Goal: Contribute content: Add original content to the website for others to see

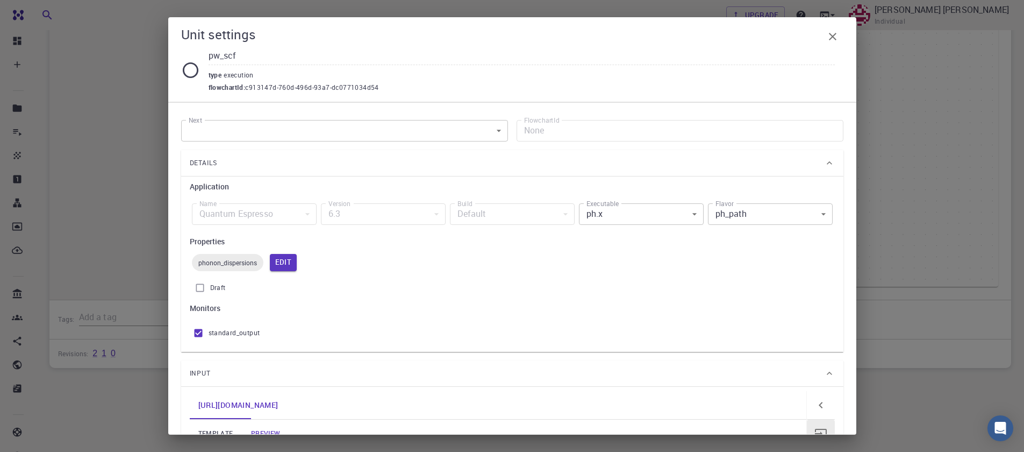
scroll to position [287, 0]
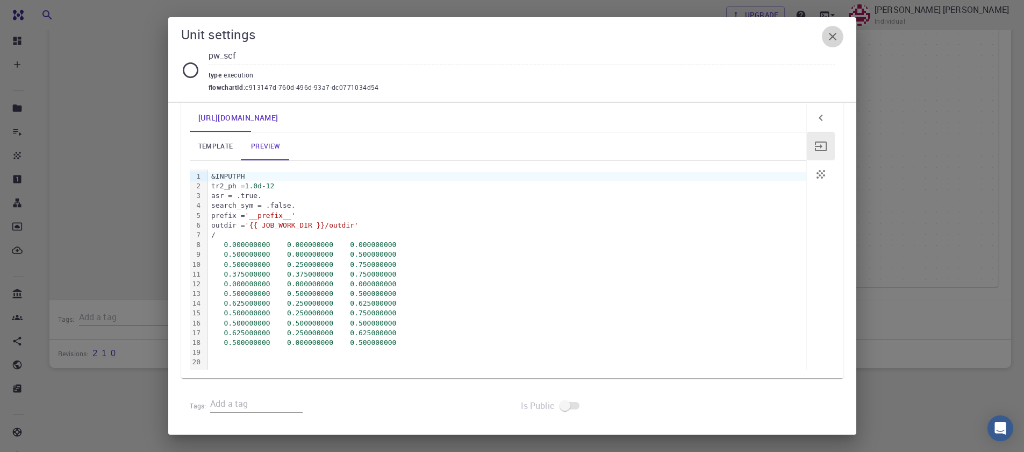
click at [831, 35] on icon "button" at bounding box center [833, 37] width 8 height 8
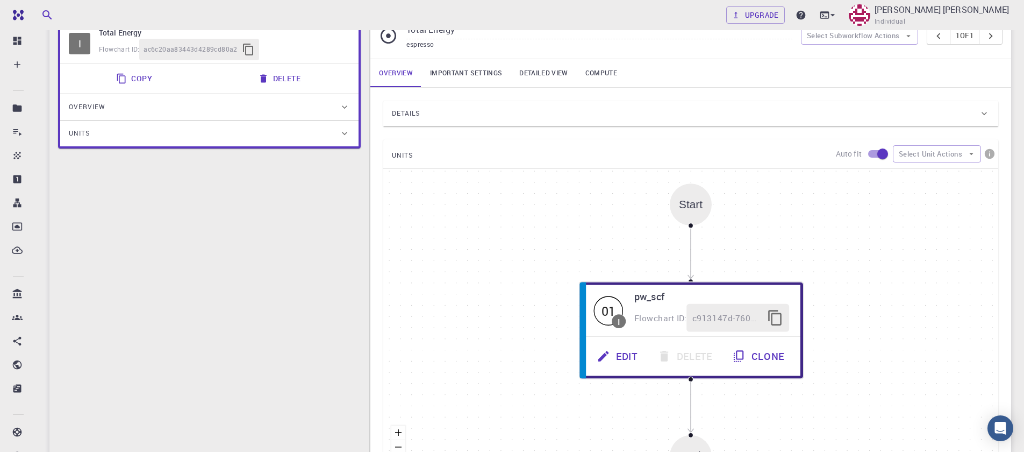
scroll to position [0, 0]
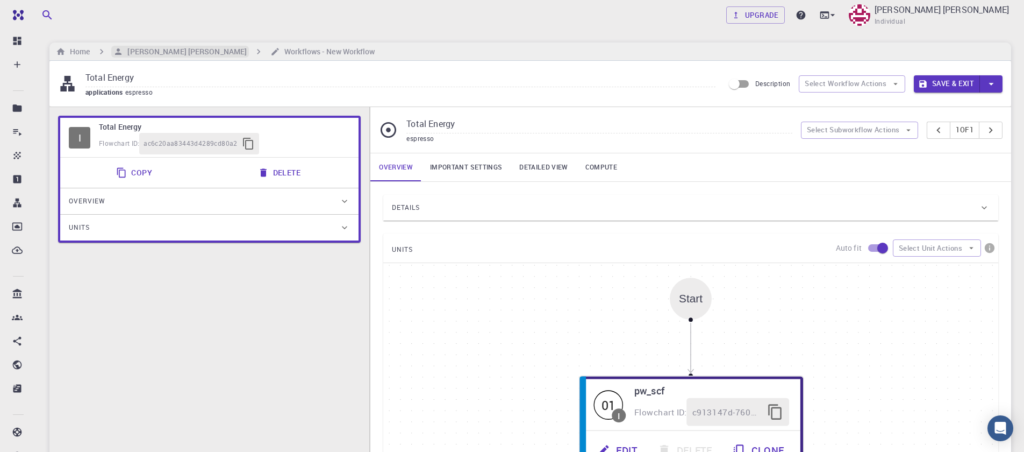
click at [163, 48] on h6 "[PERSON_NAME] [PERSON_NAME]" at bounding box center [185, 52] width 124 height 12
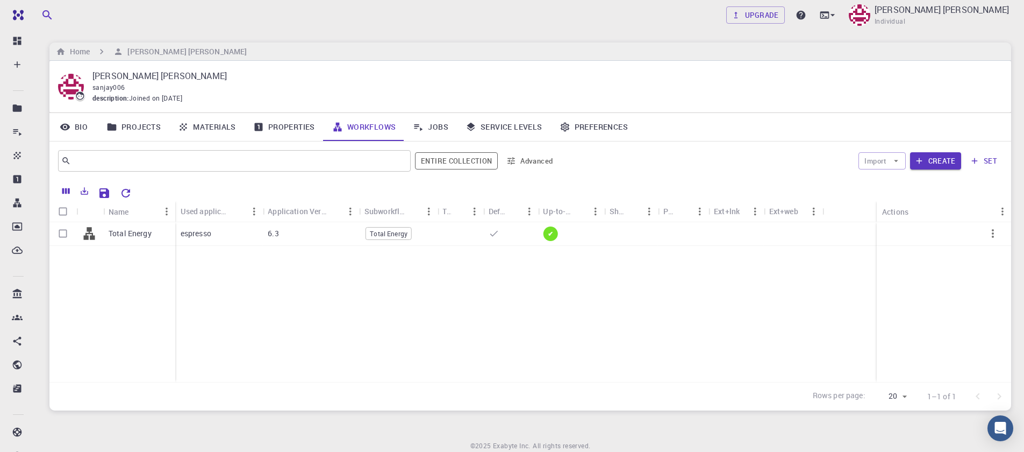
click at [211, 129] on link "Materials" at bounding box center [206, 127] width 75 height 28
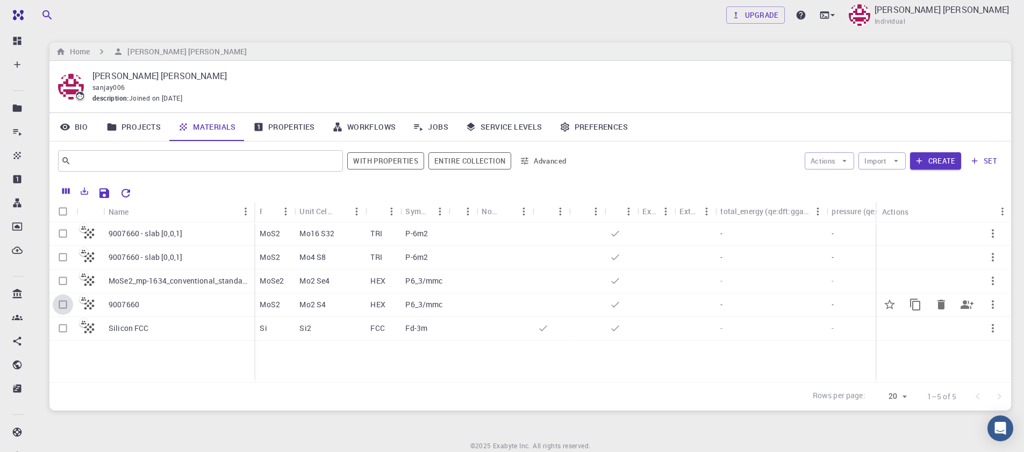
click at [60, 307] on input "Select row" at bounding box center [63, 304] width 20 height 20
checkbox input "true"
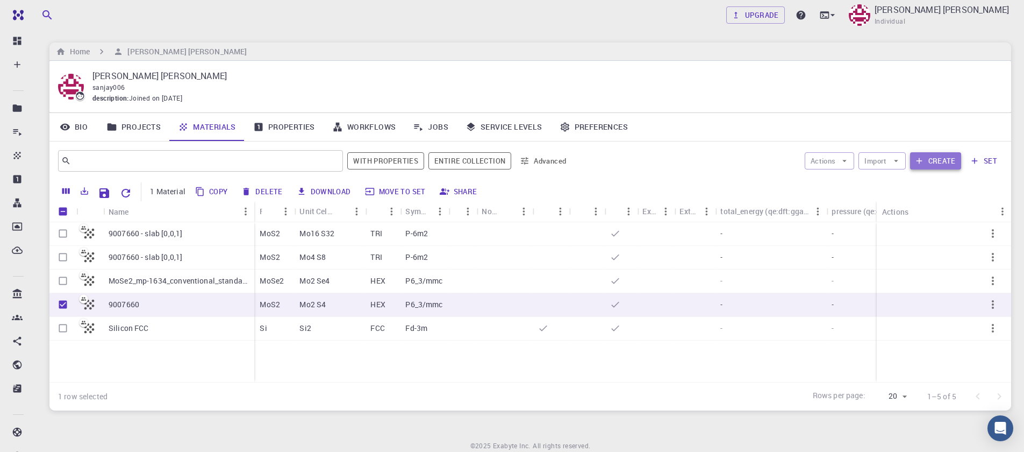
click at [924, 159] on icon "button" at bounding box center [920, 161] width 10 height 10
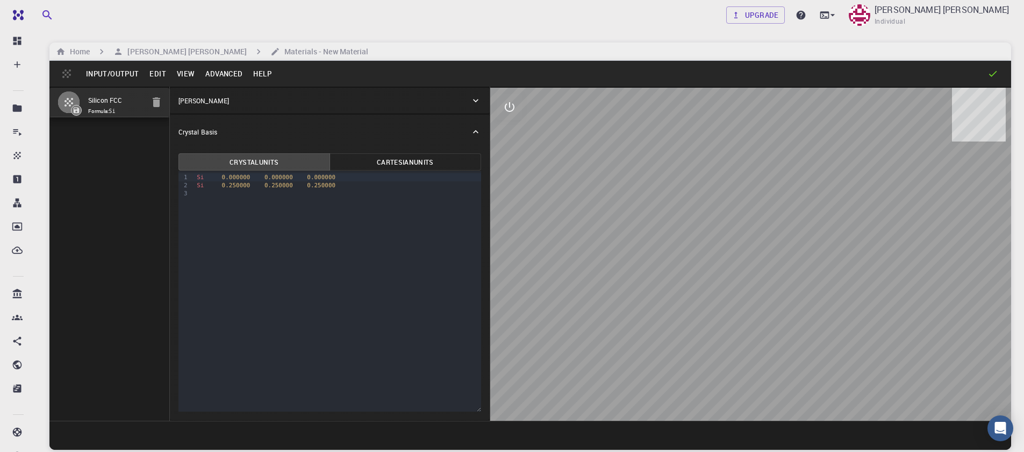
click at [132, 80] on button "Input/Output" at bounding box center [112, 73] width 63 height 17
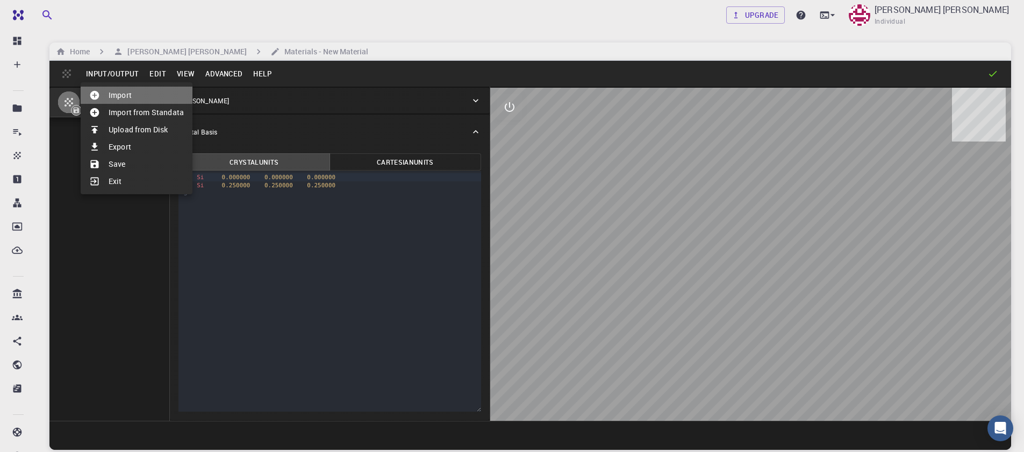
click at [128, 95] on li "Import" at bounding box center [137, 95] width 112 height 17
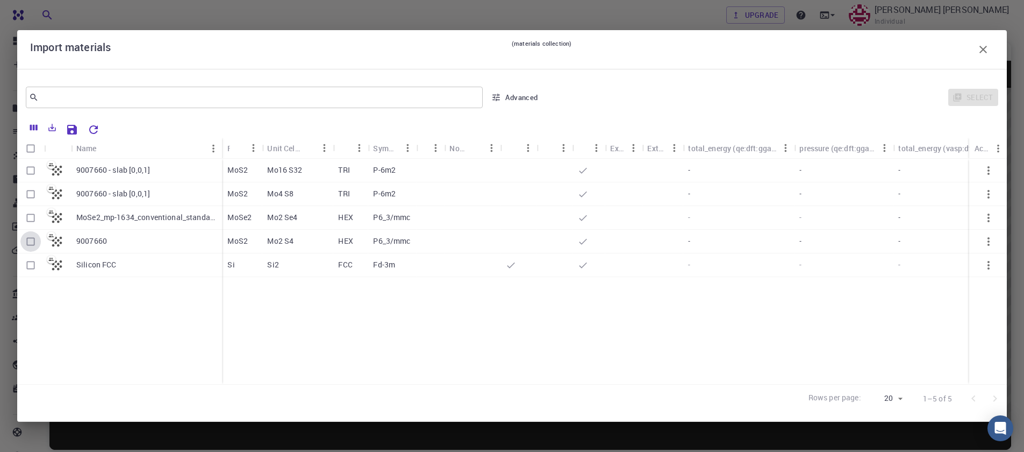
click at [27, 241] on input "Select row" at bounding box center [30, 241] width 20 height 20
checkbox input "true"
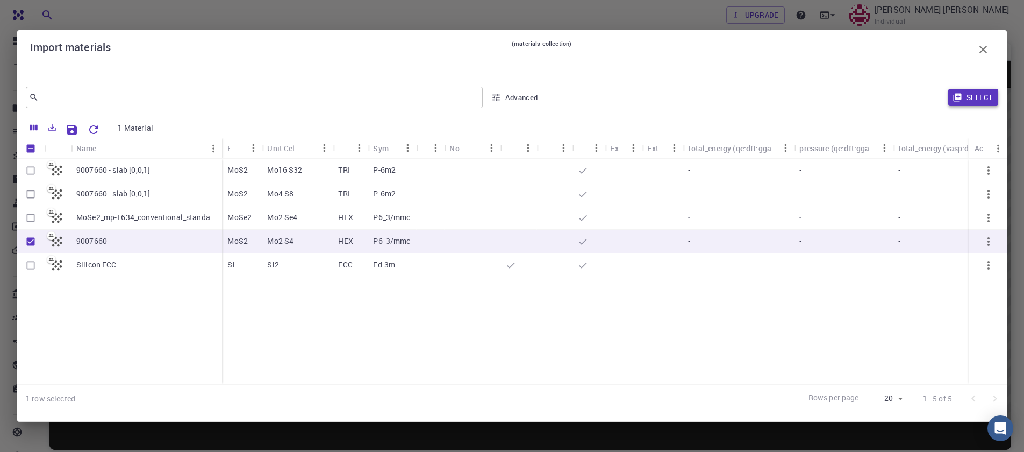
click at [969, 104] on button "Select" at bounding box center [974, 97] width 50 height 17
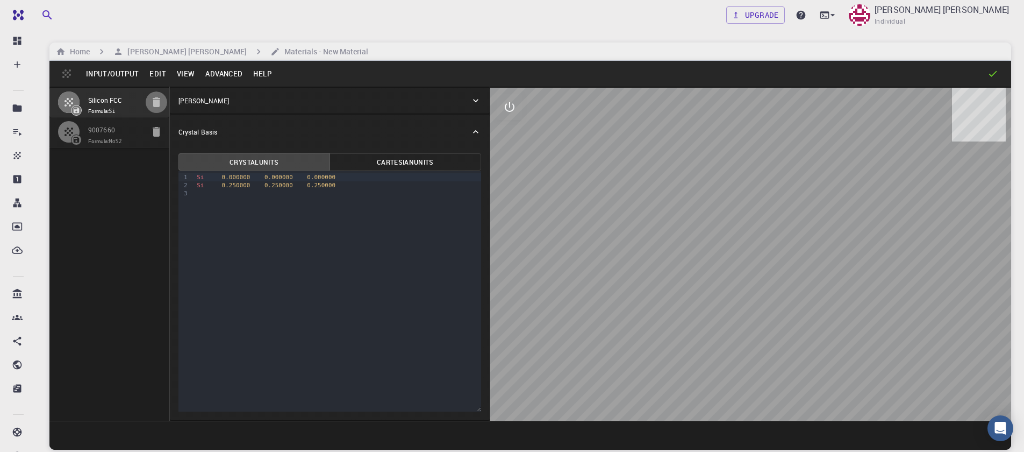
click at [153, 109] on icon "button" at bounding box center [156, 102] width 13 height 13
type input "HEX"
type input "3.161"
type input "12.295"
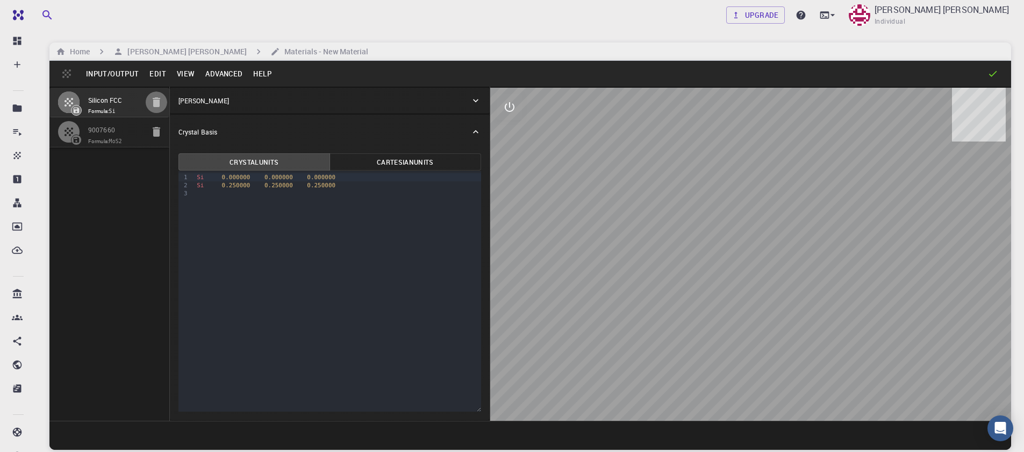
type input "90"
type input "119.99999999999999"
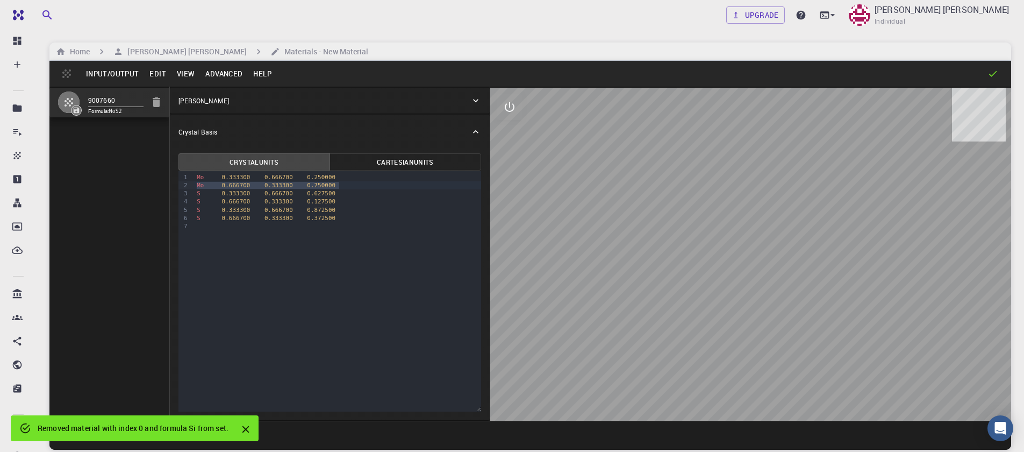
drag, startPoint x: 342, startPoint y: 186, endPoint x: 177, endPoint y: 184, distance: 164.6
click at [178, 184] on div "9 1 2 3 4 5 6 7 › Mo 0.333300 0.666700 0.250000 Mo 0.666700 0.333300 0.750000 S…" at bounding box center [329, 290] width 303 height 241
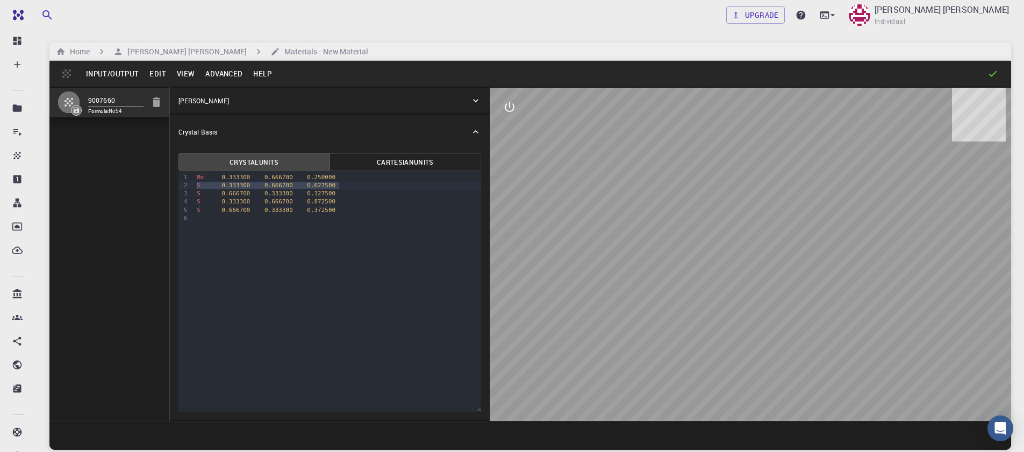
drag, startPoint x: 341, startPoint y: 186, endPoint x: 187, endPoint y: 182, distance: 154.4
click at [186, 183] on div "9 1 2 3 4 5 6 › Mo 0.333300 0.666700 0.250000 S 0.333300 0.666700 0.627500 S 0.…" at bounding box center [330, 291] width 303 height 240
drag, startPoint x: 339, startPoint y: 194, endPoint x: 180, endPoint y: 190, distance: 159.2
click at [181, 191] on div "9 1 2 3 4 5 › Mo 0.333300 0.666700 0.250000 S 0.666700 0.333300 0.127500 S 0.33…" at bounding box center [330, 291] width 303 height 240
click at [122, 78] on button "Input/Output" at bounding box center [112, 73] width 63 height 17
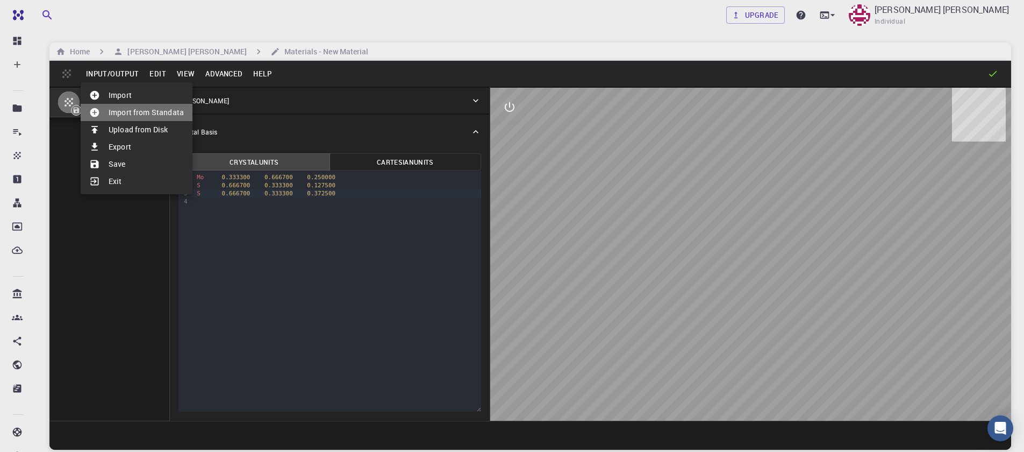
click at [124, 112] on li "Import from Standata" at bounding box center [137, 112] width 112 height 17
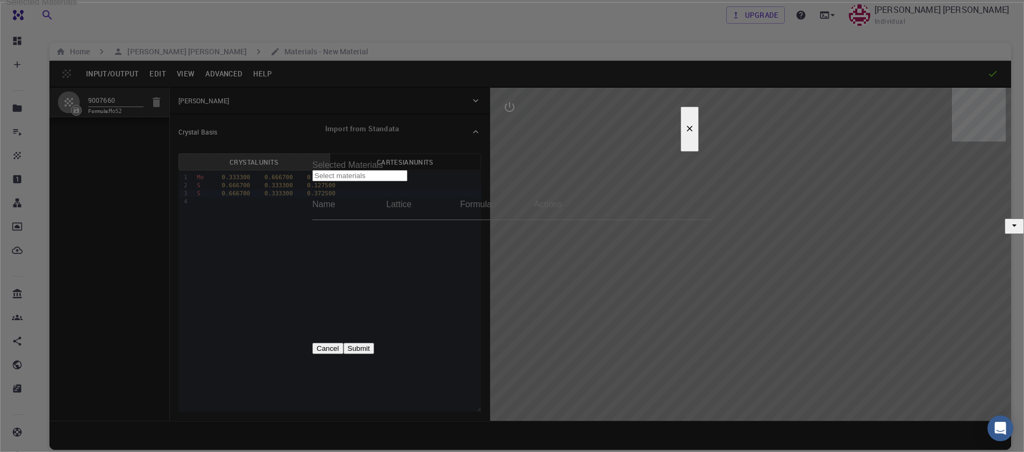
click at [408, 170] on input "Selected Materials" at bounding box center [359, 175] width 95 height 11
type input "mos2"
click at [501, 197] on li "MoS2, Molybdenum Disulfide, HEX (P-6m2) 2D (Monolayer), 2dm-3150" at bounding box center [523, 192] width 275 height 22
checkbox input "true"
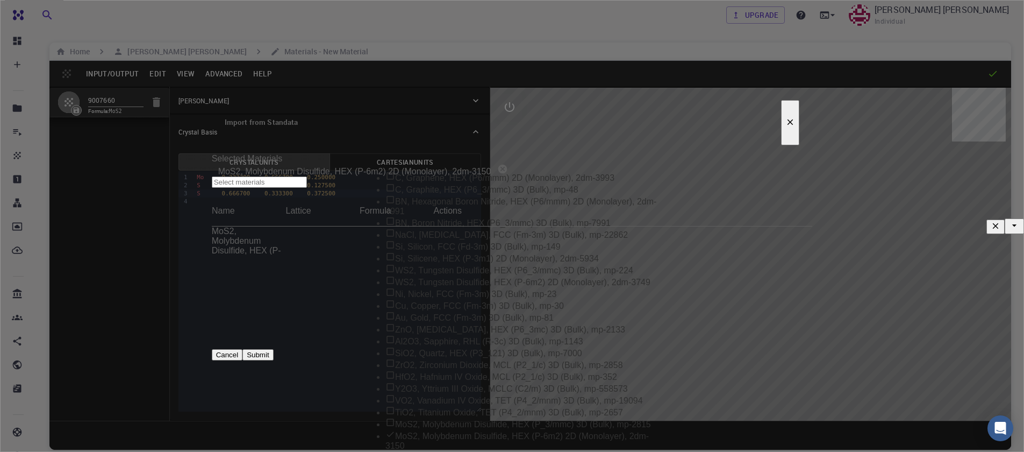
scroll to position [383, 0]
click at [1009, 220] on icon "Close" at bounding box center [1014, 225] width 11 height 11
click at [273, 349] on button "Submit" at bounding box center [258, 354] width 31 height 11
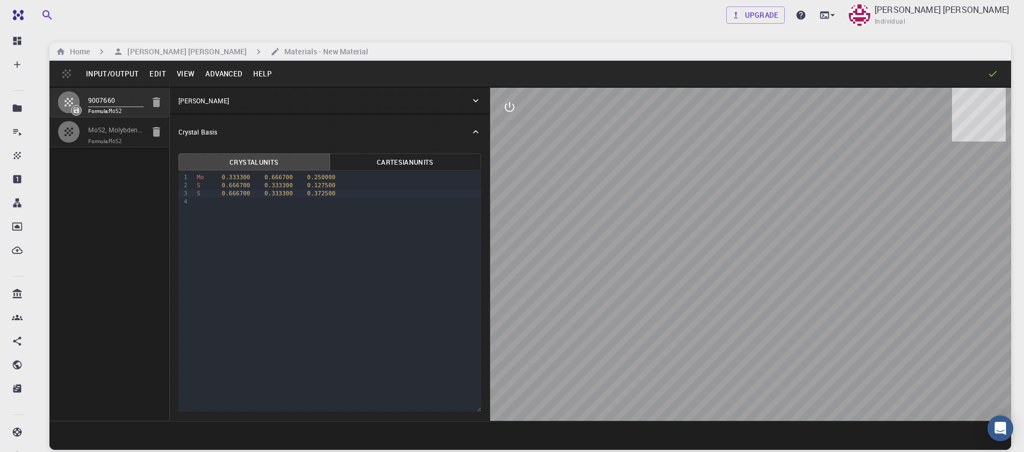
click at [107, 142] on span "Formula: MoS2" at bounding box center [115, 141] width 55 height 9
type input "3.196223"
type input "23.12983"
type input "120"
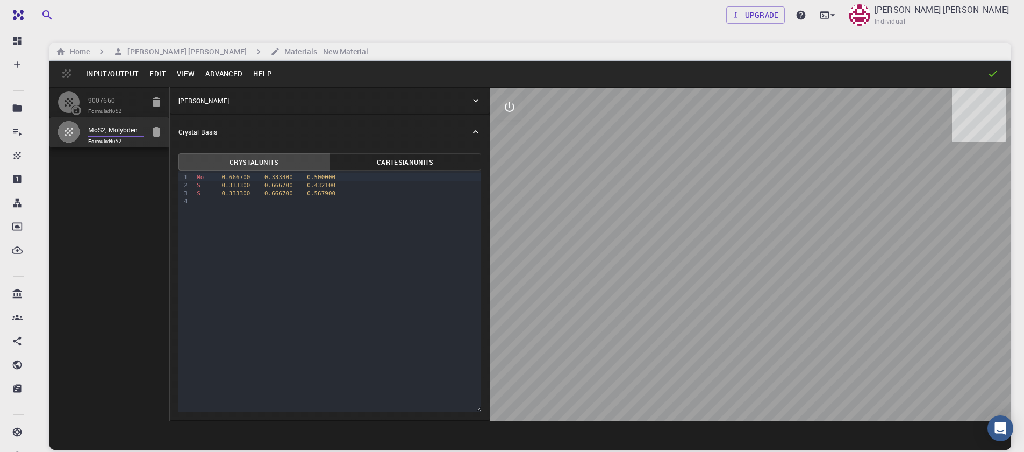
click at [106, 132] on input "MoS2, Molybdenum Disulfide, HEX (P-6m2) 2D (Monolayer), 2dm-3150" at bounding box center [115, 130] width 55 height 12
click at [110, 199] on div "9007660 Formula: MoS2 MoS2, Molybdenum Disulfide, HEX (P-6m2) 2D (Monolayer), 2…" at bounding box center [109, 254] width 120 height 334
click at [106, 102] on input "9007660" at bounding box center [115, 101] width 55 height 12
type input "3.161"
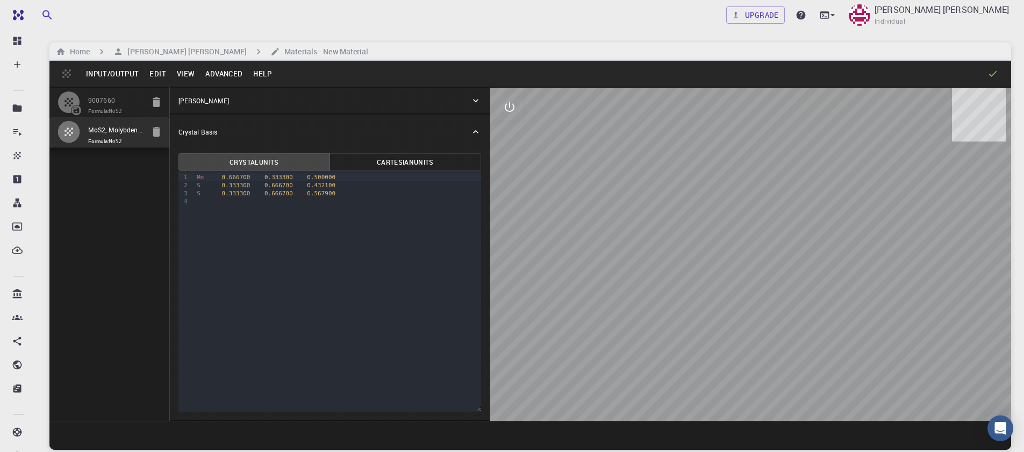
type input "12.295"
type input "119.99999999999999"
click at [106, 132] on input "MoS2, Molybdenum Disulfide, HEX (P-6m2) 2D (Monolayer), 2dm-3150" at bounding box center [115, 130] width 55 height 12
type input "3.196223"
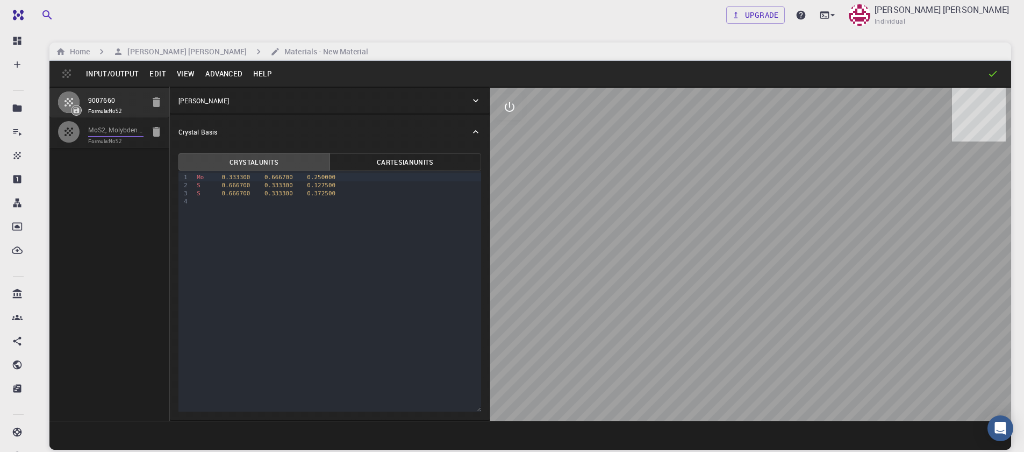
type input "23.12983"
type input "120"
click at [108, 111] on span "Formula: MoS2" at bounding box center [115, 111] width 55 height 9
type input "3.161"
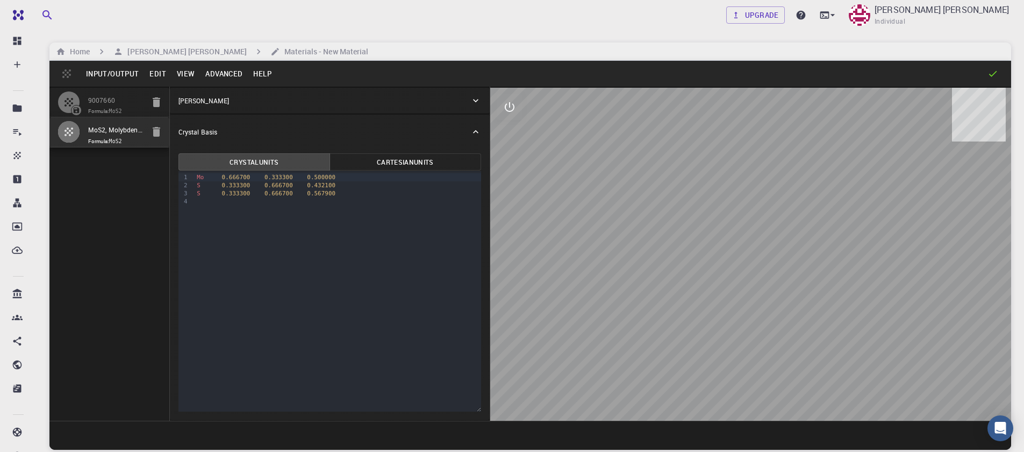
type input "12.295"
type input "119.99999999999999"
click at [107, 126] on input "MoS2, Molybdenum Disulfide, HEX (P-6m2) 2D (Monolayer), 2dm-3150" at bounding box center [115, 130] width 55 height 12
type input "3.196223"
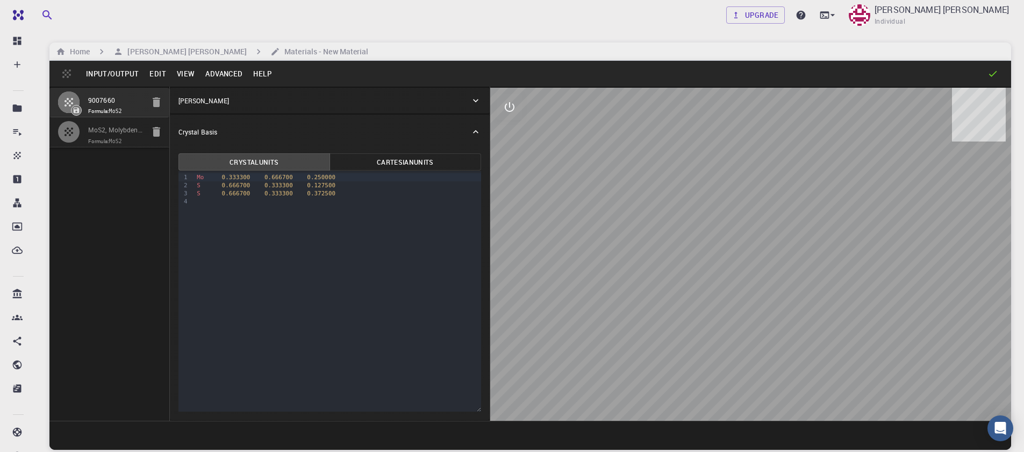
type input "23.12983"
type input "120"
click at [107, 106] on input "9007660" at bounding box center [115, 101] width 55 height 12
type input "3.161"
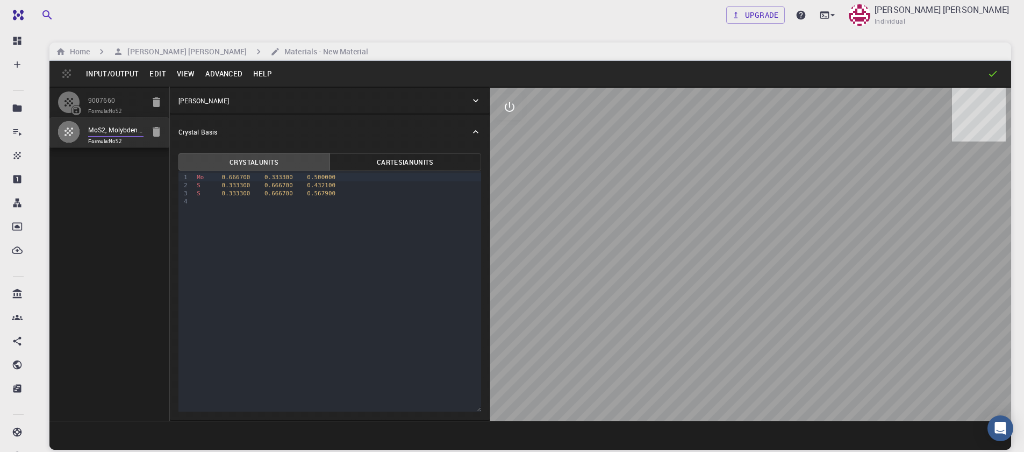
type input "12.295"
type input "119.99999999999999"
click at [113, 133] on input "MoS2, Molybdenum Disulfide, HEX (P-6m2) 2D (Monolayer), 2dm-3150" at bounding box center [115, 130] width 55 height 12
type input "3.196223"
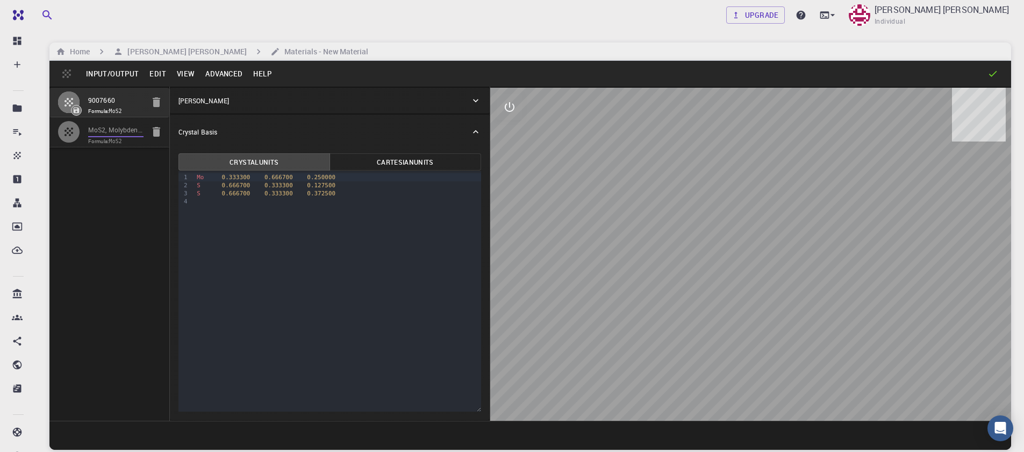
type input "23.12983"
type input "120"
click at [107, 105] on input "9007660" at bounding box center [115, 101] width 55 height 12
type input "3.161"
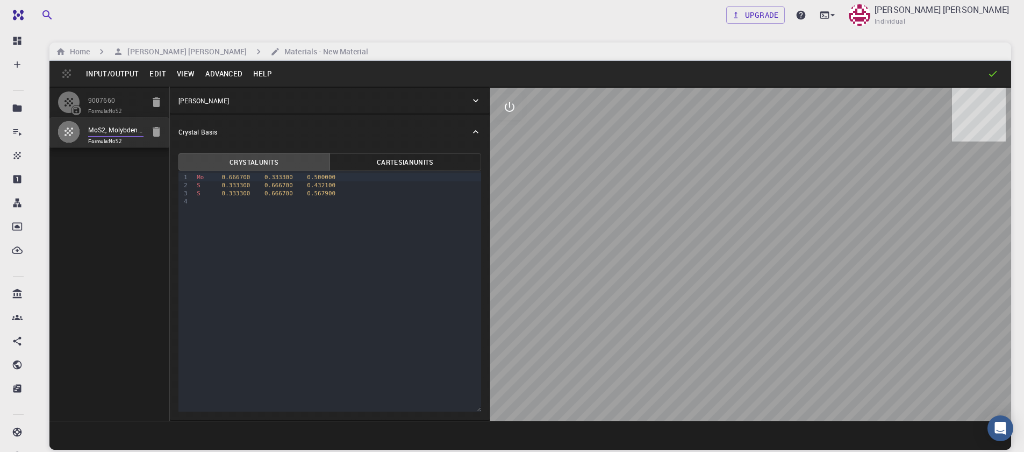
type input "12.295"
type input "119.99999999999999"
click at [154, 136] on icon "button" at bounding box center [157, 132] width 8 height 10
type input "3.196223"
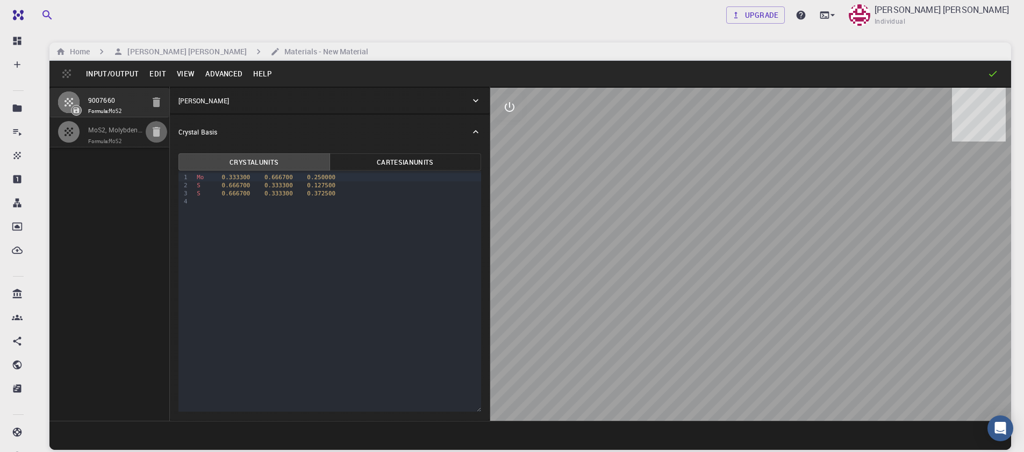
type input "23.12983"
type input "120"
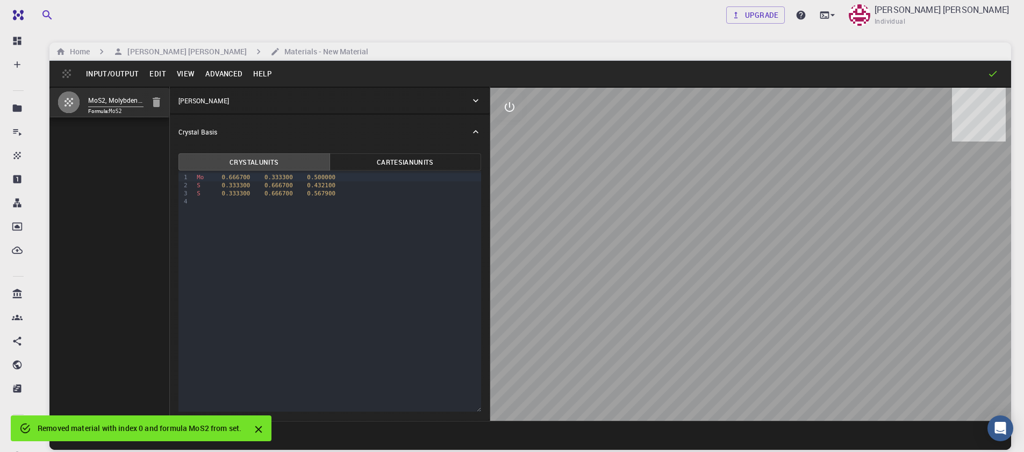
click at [133, 166] on div "MoS2, Molybdenum Disulfide, HEX (P-6m2) 2D (Monolayer), 2dm-3150 Formula: MoS2" at bounding box center [109, 254] width 120 height 334
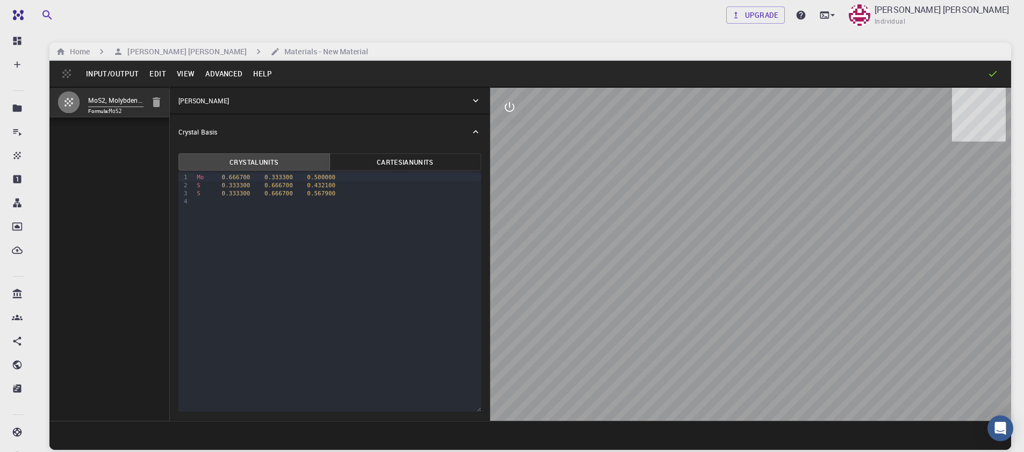
drag, startPoint x: 147, startPoint y: 174, endPoint x: 146, endPoint y: 152, distance: 21.6
click at [148, 174] on div "MoS2, Molybdenum Disulfide, HEX (P-6m2) 2D (Monolayer), 2dm-3150 Formula: MoS2" at bounding box center [109, 254] width 120 height 334
click at [157, 99] on icon "button" at bounding box center [156, 102] width 13 height 13
click at [109, 72] on button "Input/Output" at bounding box center [112, 73] width 63 height 17
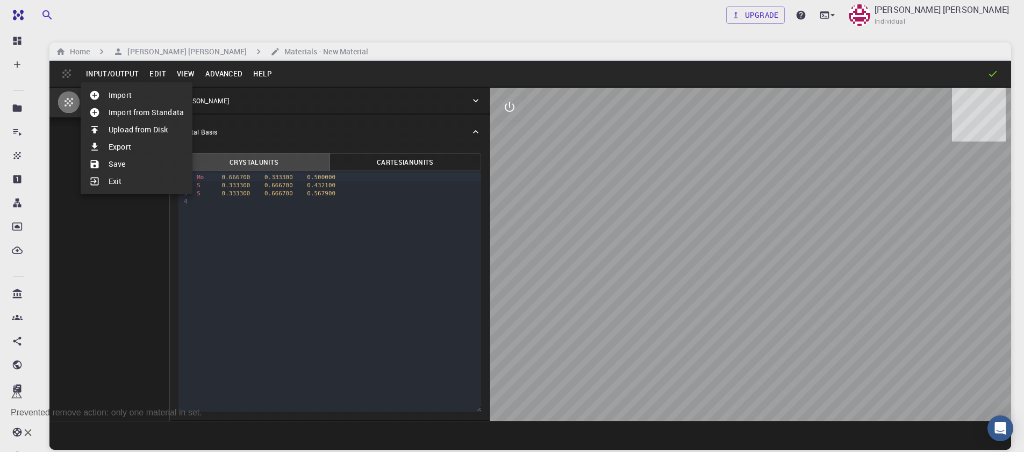
click at [115, 101] on li "Import" at bounding box center [137, 95] width 112 height 17
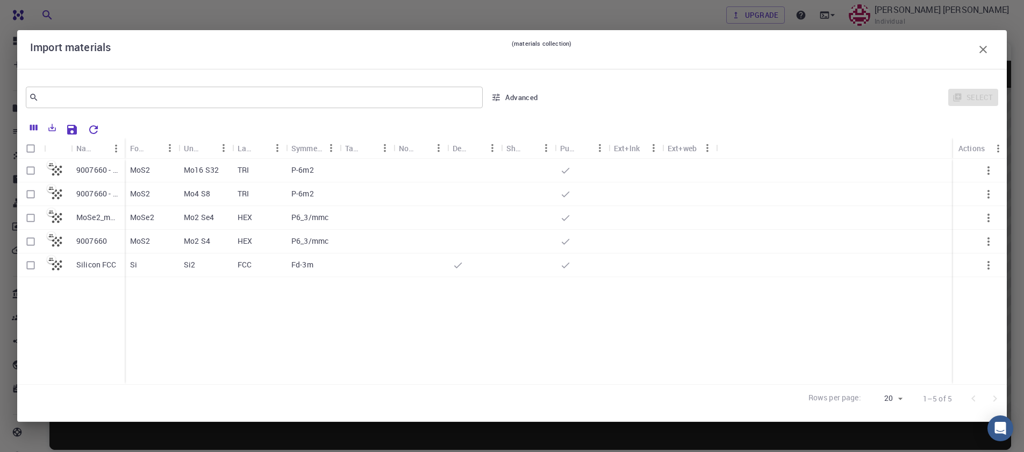
click at [30, 244] on input "Select row" at bounding box center [30, 241] width 20 height 20
checkbox input "true"
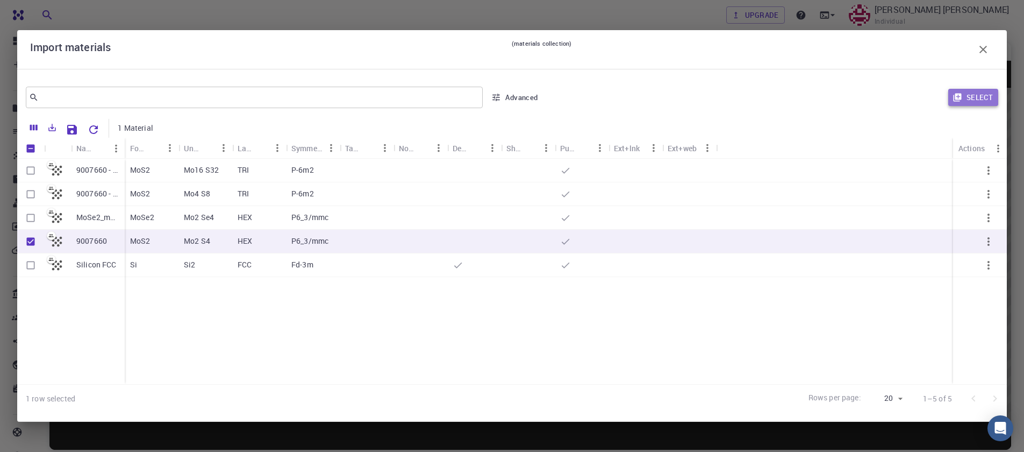
click at [973, 101] on button "Select" at bounding box center [974, 97] width 50 height 17
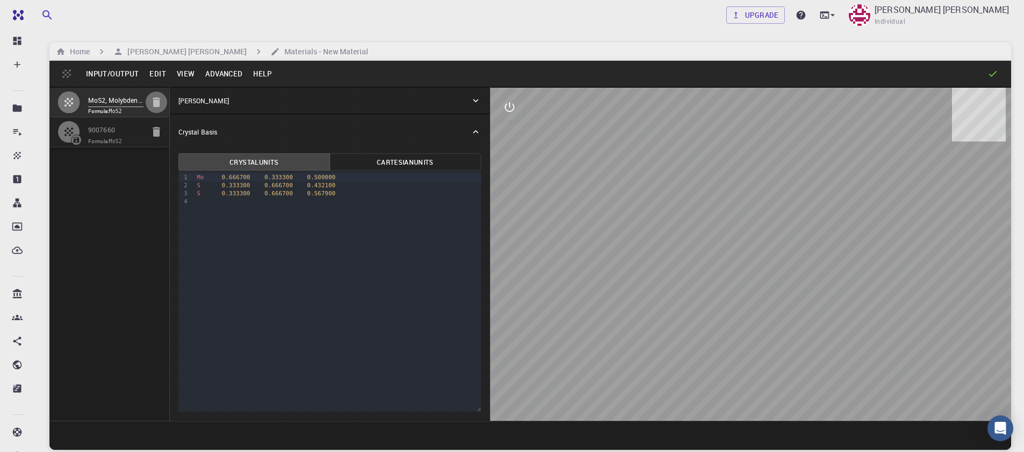
click at [158, 107] on icon "button" at bounding box center [157, 102] width 8 height 10
type input "3.161"
type input "12.295"
type input "119.99999999999999"
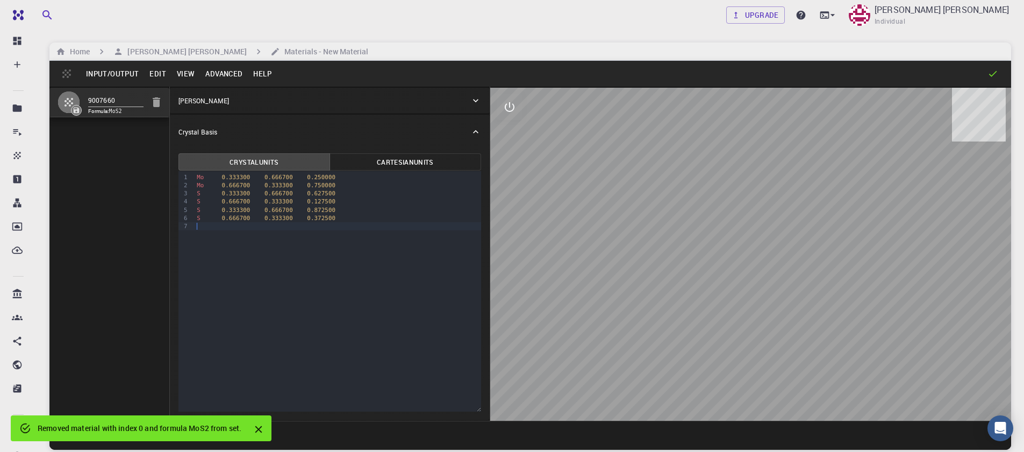
click at [276, 257] on div "9 1 2 3 4 5 6 7 › Mo 0.333300 0.666700 0.250000 Mo 0.666700 0.333300 0.750000 S…" at bounding box center [330, 291] width 303 height 240
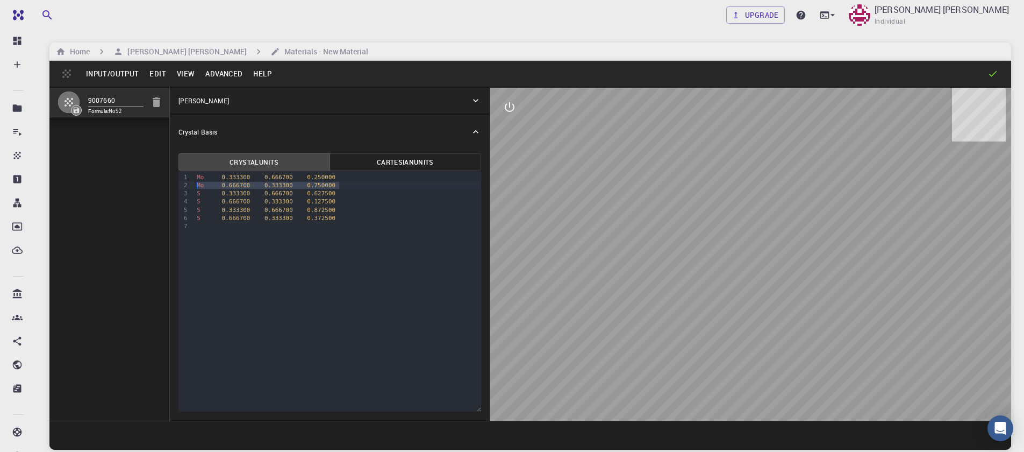
drag, startPoint x: 335, startPoint y: 187, endPoint x: 164, endPoint y: 185, distance: 170.5
click at [164, 185] on div "9007660 Formula: MoS2 Crystal Lattice Lattice units angstrom angstrom Lattice u…" at bounding box center [530, 254] width 962 height 334
drag, startPoint x: 339, startPoint y: 194, endPoint x: 366, endPoint y: 189, distance: 26.9
click at [369, 192] on div "S 0.666700 0.333300 0.127500" at bounding box center [338, 193] width 288 height 8
drag, startPoint x: 343, startPoint y: 187, endPoint x: 167, endPoint y: 182, distance: 175.9
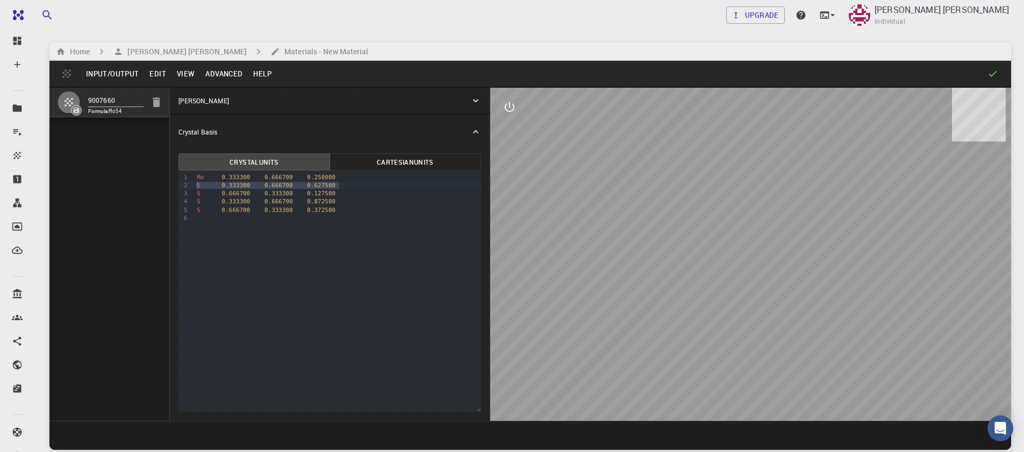
click at [166, 185] on div "9007660 Formula: MoS4 Crystal Lattice Lattice units angstrom angstrom Lattice u…" at bounding box center [530, 254] width 962 height 334
drag, startPoint x: 340, startPoint y: 191, endPoint x: 170, endPoint y: 193, distance: 169.9
click at [170, 193] on div "Crystal Units Cartesian Units Selection deleted 9 1 2 3 4 5 › Mo 0.333300 0.666…" at bounding box center [330, 284] width 320 height 271
click at [124, 80] on button "Input/Output" at bounding box center [112, 73] width 63 height 17
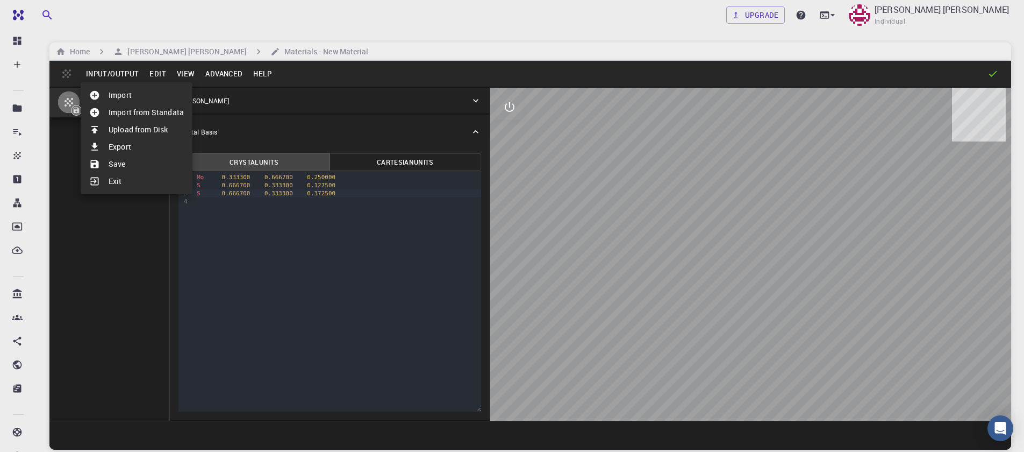
drag, startPoint x: 120, startPoint y: 104, endPoint x: 124, endPoint y: 99, distance: 6.1
click at [124, 99] on ul "Import Import from Standata Upload from Disk Export Save Exit" at bounding box center [137, 138] width 112 height 112
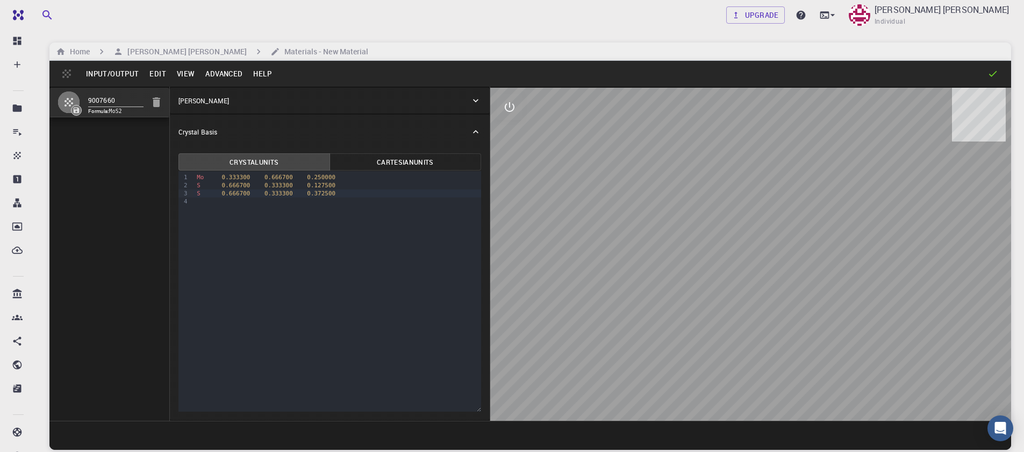
click at [123, 74] on button "Input/Output" at bounding box center [112, 73] width 63 height 17
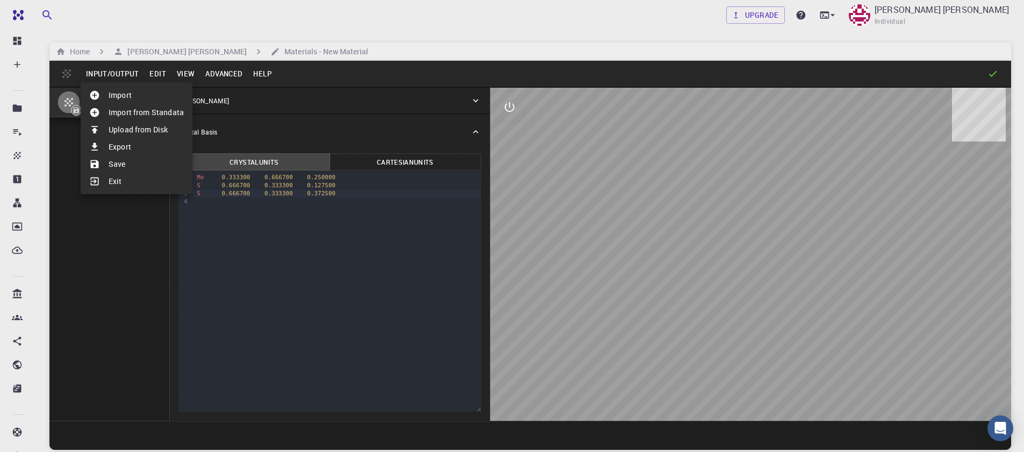
click at [126, 95] on li "Import" at bounding box center [137, 95] width 112 height 17
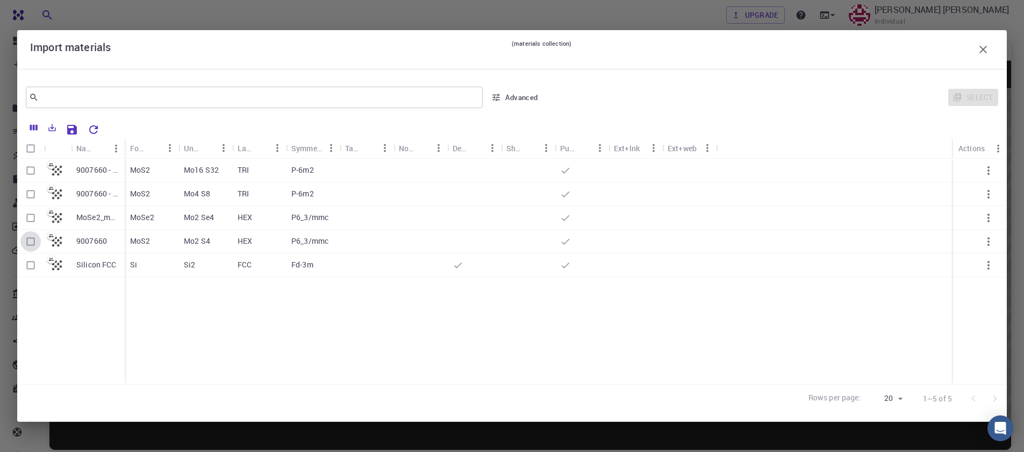
click at [29, 244] on input "Select row" at bounding box center [30, 241] width 20 height 20
checkbox input "true"
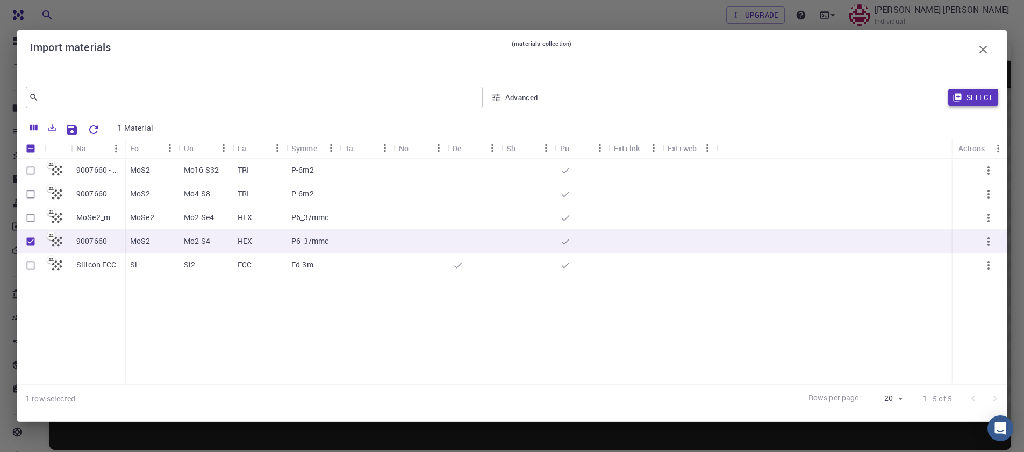
click at [964, 97] on button "Select" at bounding box center [974, 97] width 50 height 17
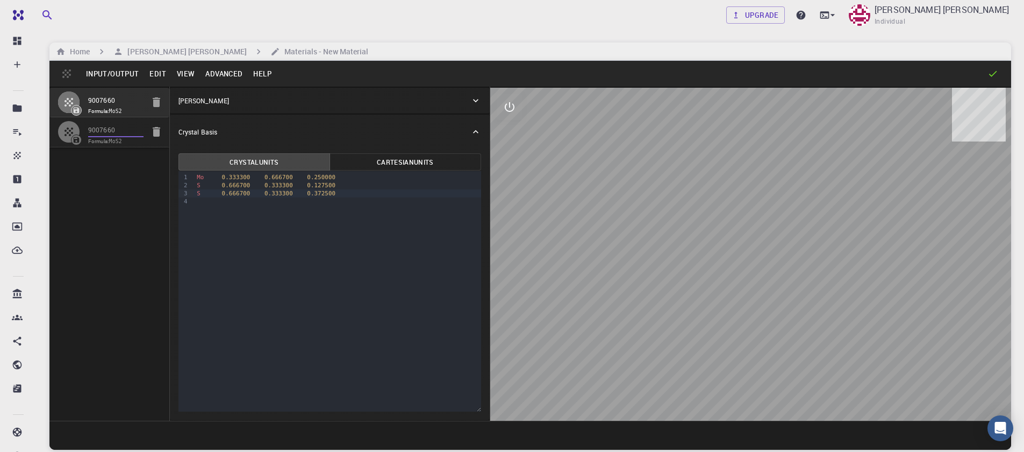
click at [102, 133] on input "9007660" at bounding box center [115, 130] width 55 height 12
click at [86, 124] on div at bounding box center [73, 132] width 30 height 22
click at [95, 99] on input "9007660" at bounding box center [115, 101] width 55 height 12
click at [98, 126] on input "9007660" at bounding box center [115, 130] width 55 height 12
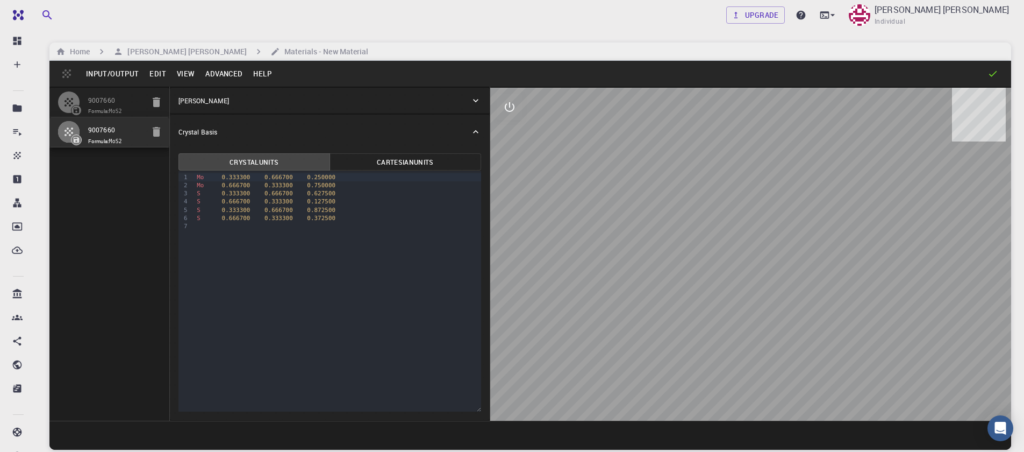
click at [99, 198] on div "9007660 Formula: MoS2 9007660 Formula: MoS2" at bounding box center [109, 254] width 120 height 334
